Goal: Task Accomplishment & Management: Complete application form

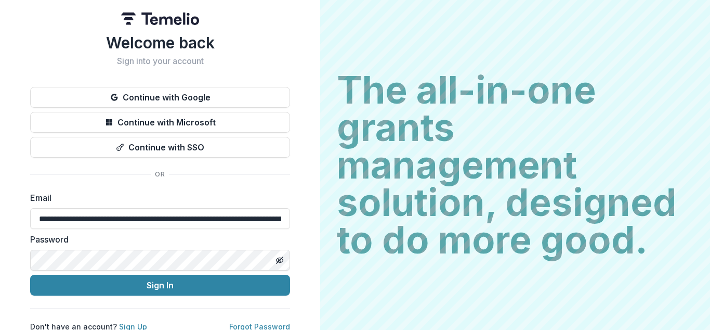
type input "**********"
click at [157, 218] on input "**********" at bounding box center [160, 218] width 260 height 21
